Goal: Task Accomplishment & Management: Use online tool/utility

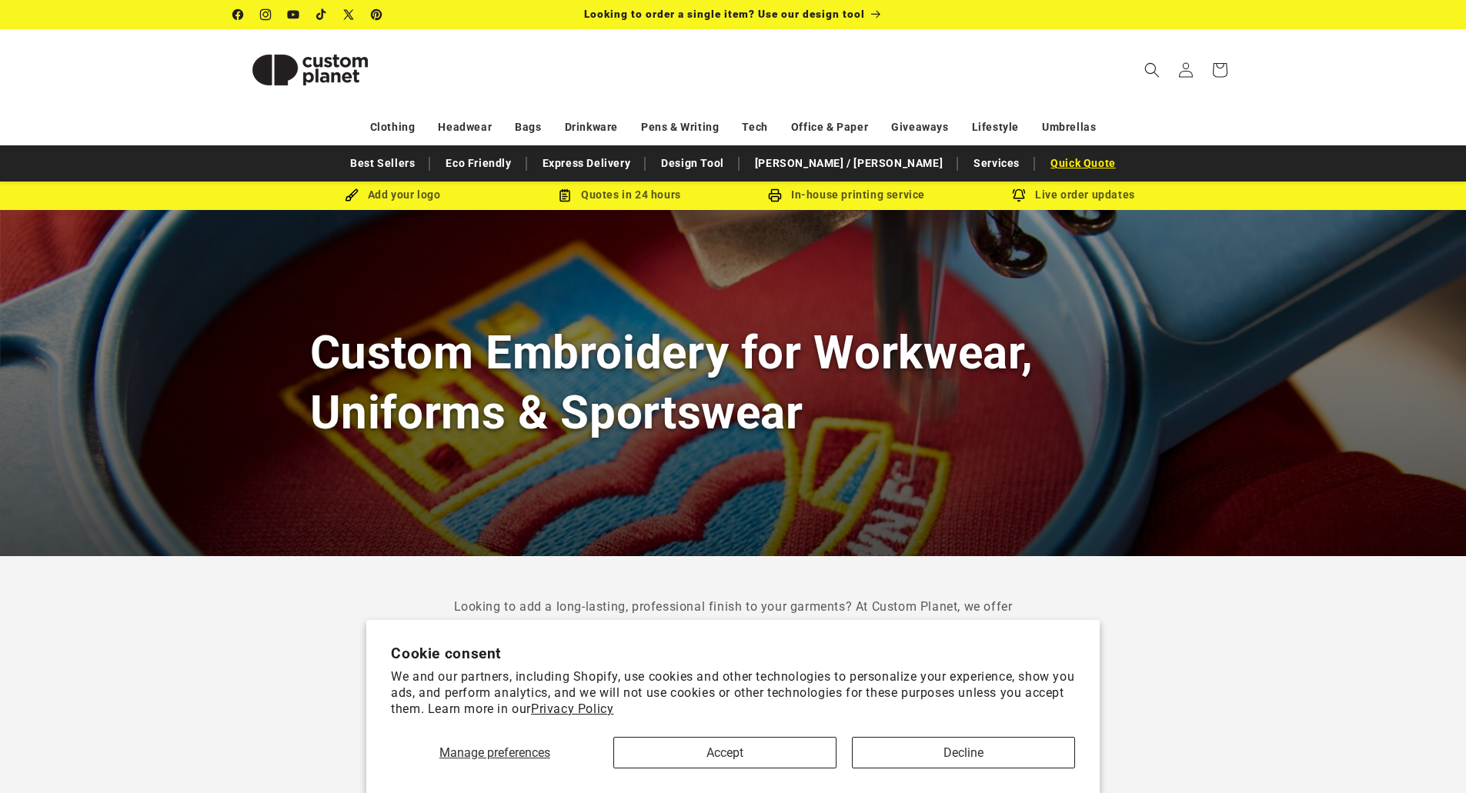
click at [1043, 159] on link "Quick Quote" at bounding box center [1083, 163] width 81 height 27
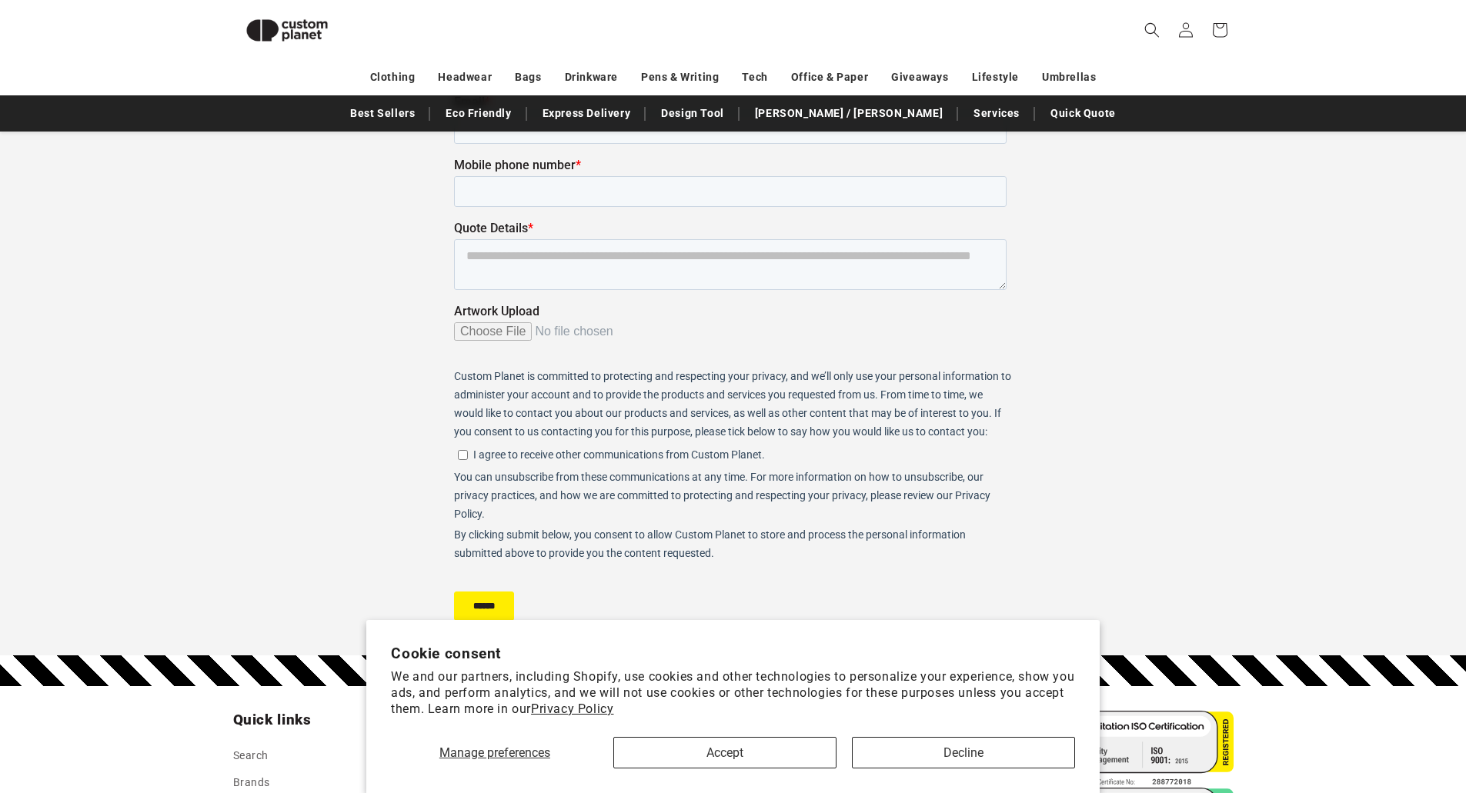
scroll to position [256, 0]
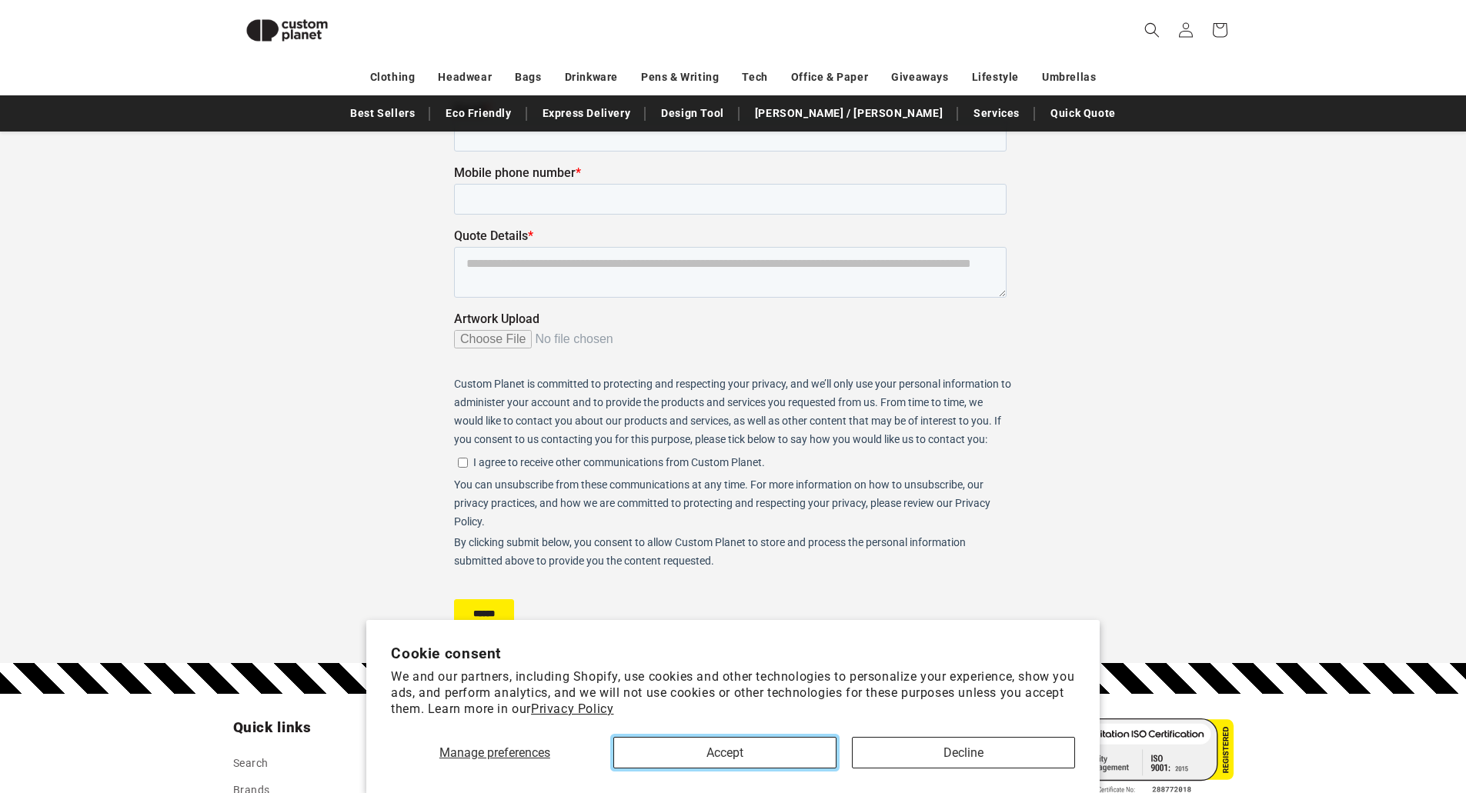
click at [740, 746] on button "Accept" at bounding box center [724, 753] width 223 height 32
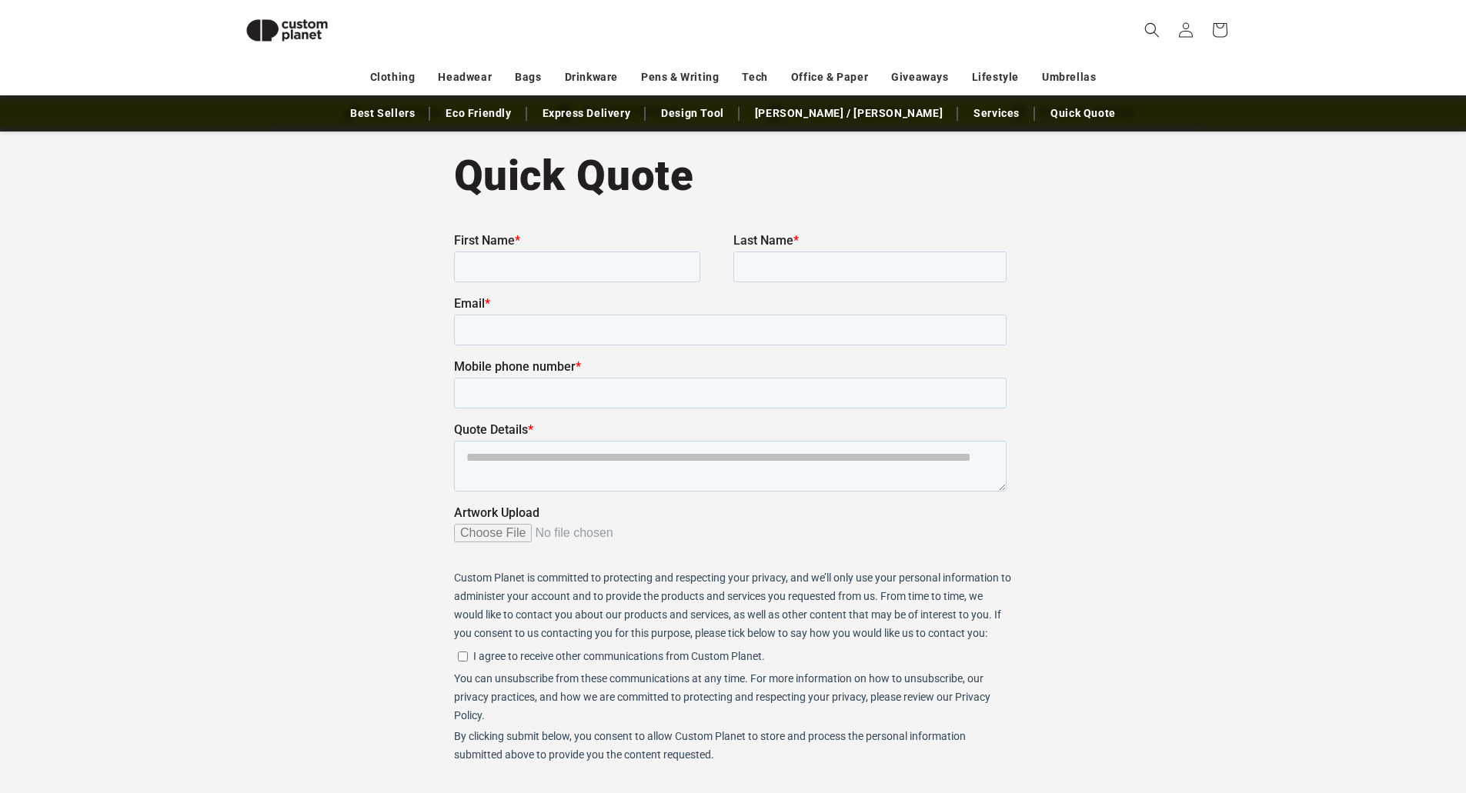
scroll to position [0, 0]
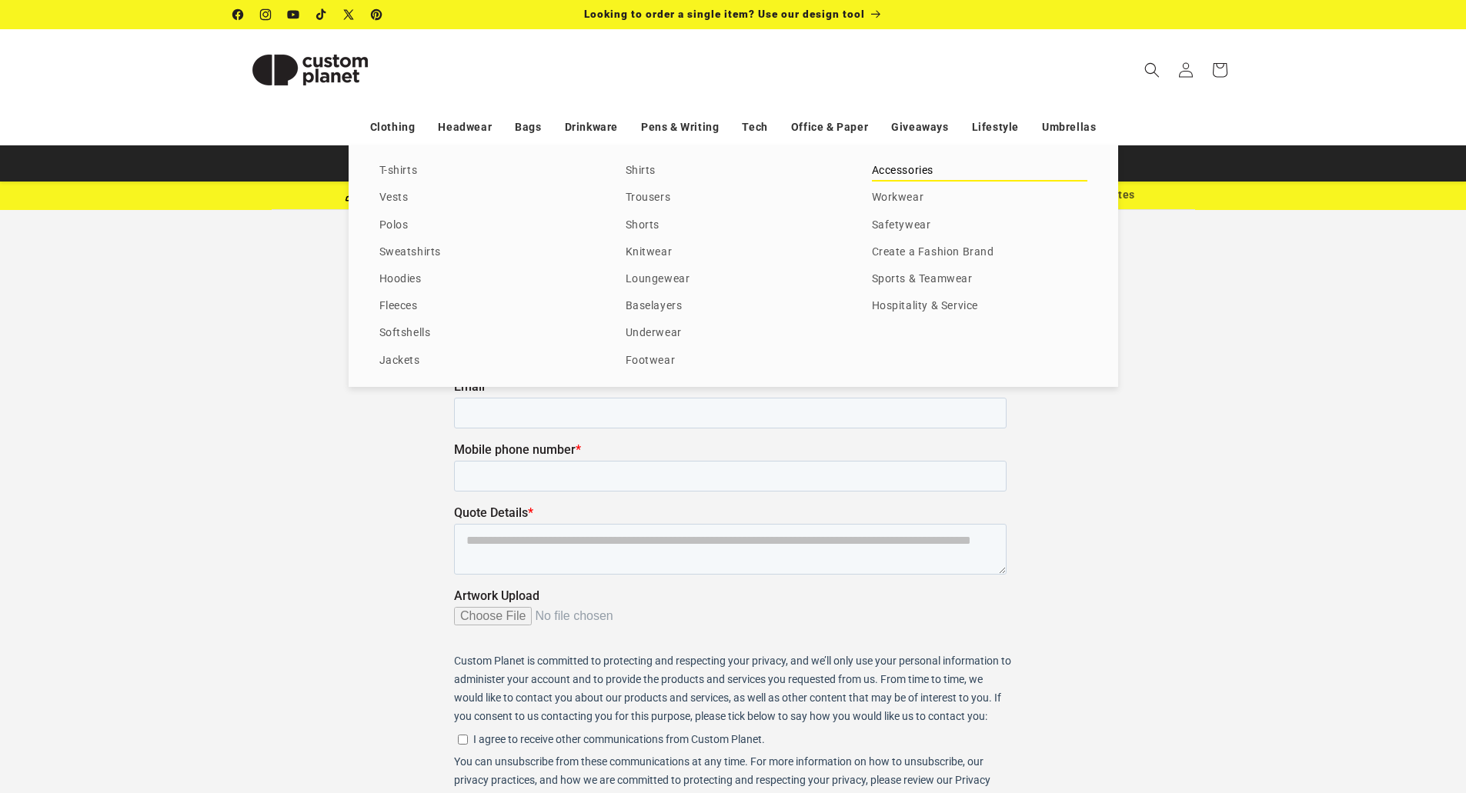
click at [926, 177] on link "Accessories" at bounding box center [979, 171] width 215 height 21
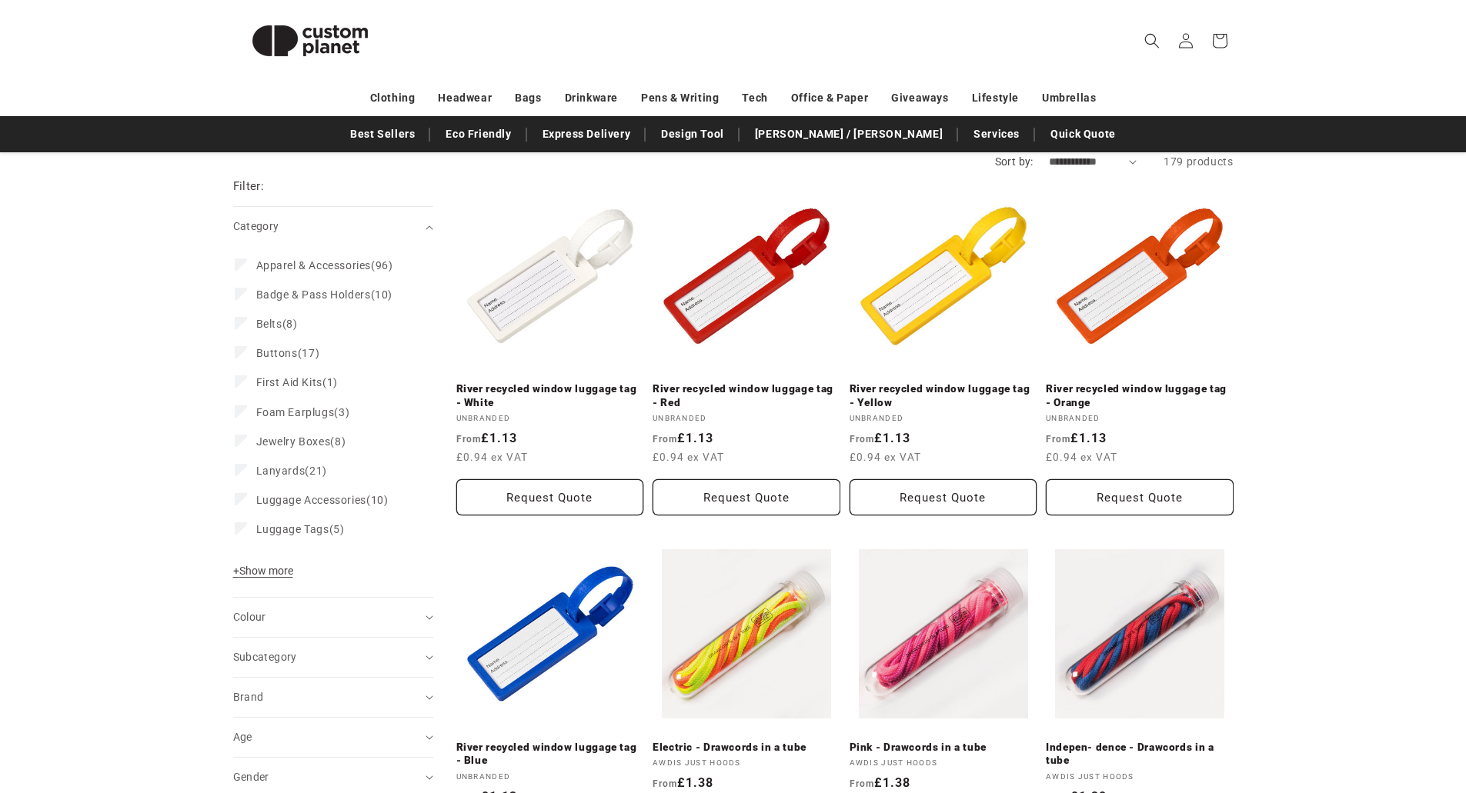
scroll to position [155, 0]
click at [273, 572] on span "+ Show more" at bounding box center [263, 570] width 60 height 12
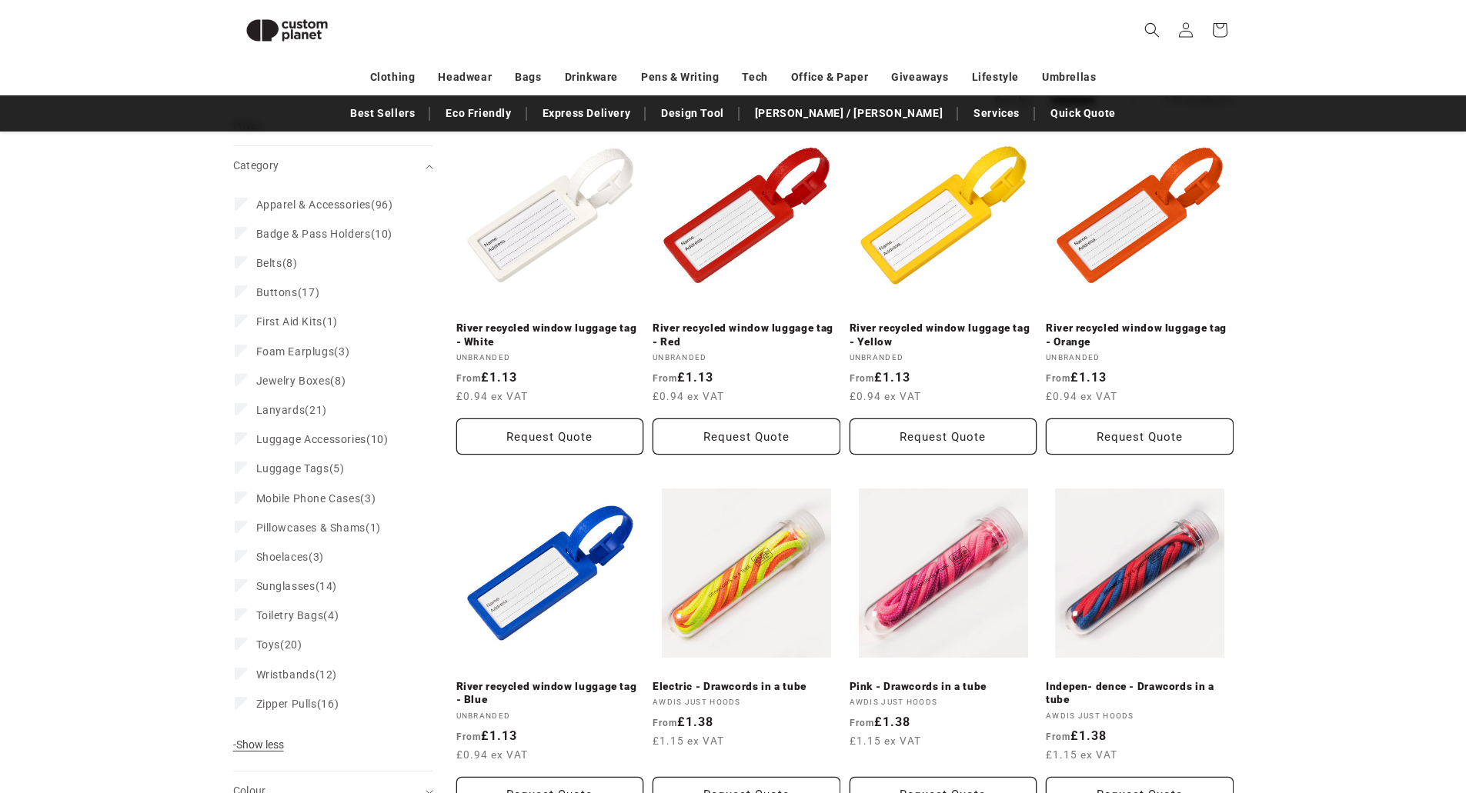
scroll to position [195, 0]
click at [732, 120] on link "Design Tool" at bounding box center [692, 113] width 78 height 27
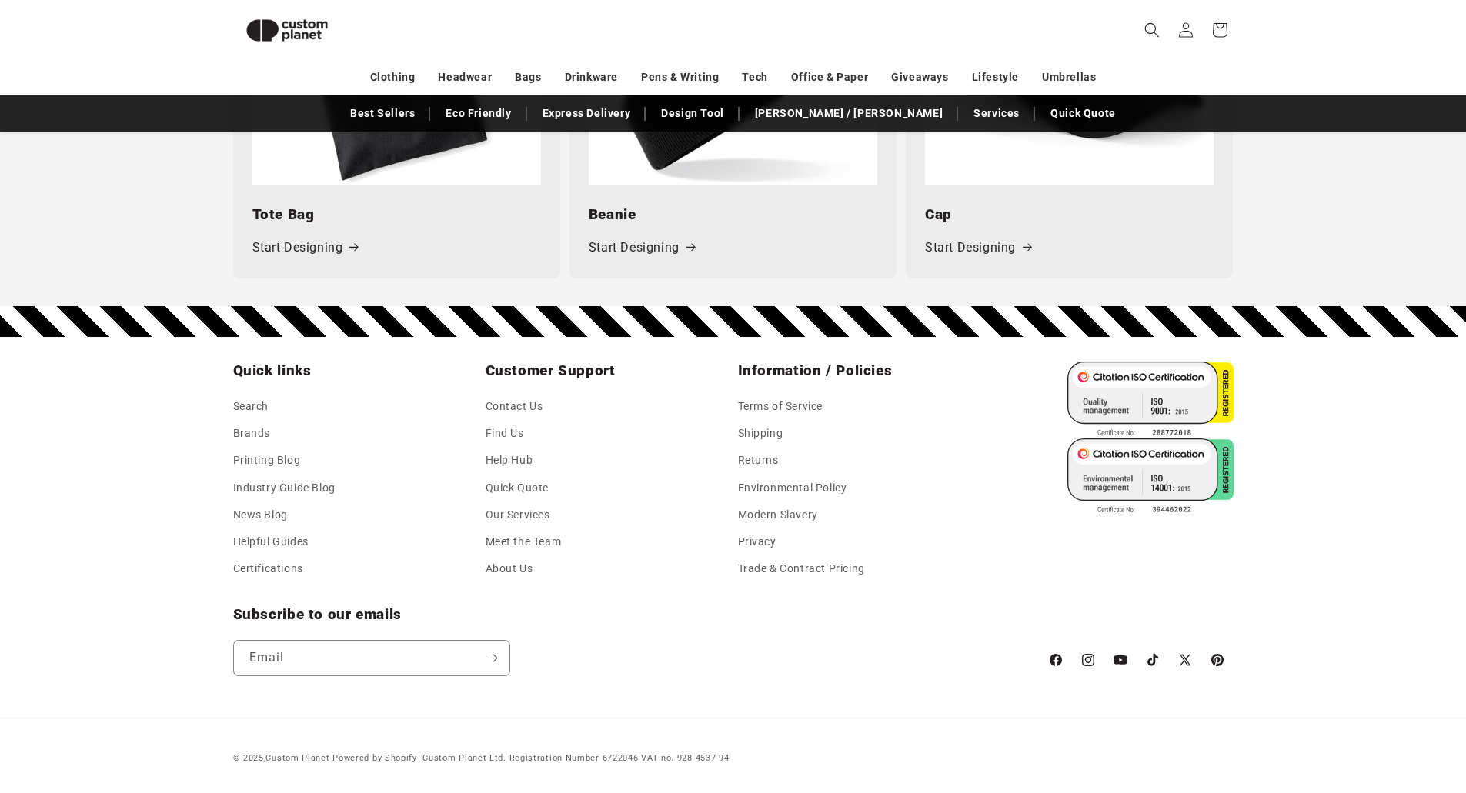
scroll to position [2282, 0]
